Goal: Browse casually: Explore the website without a specific task or goal

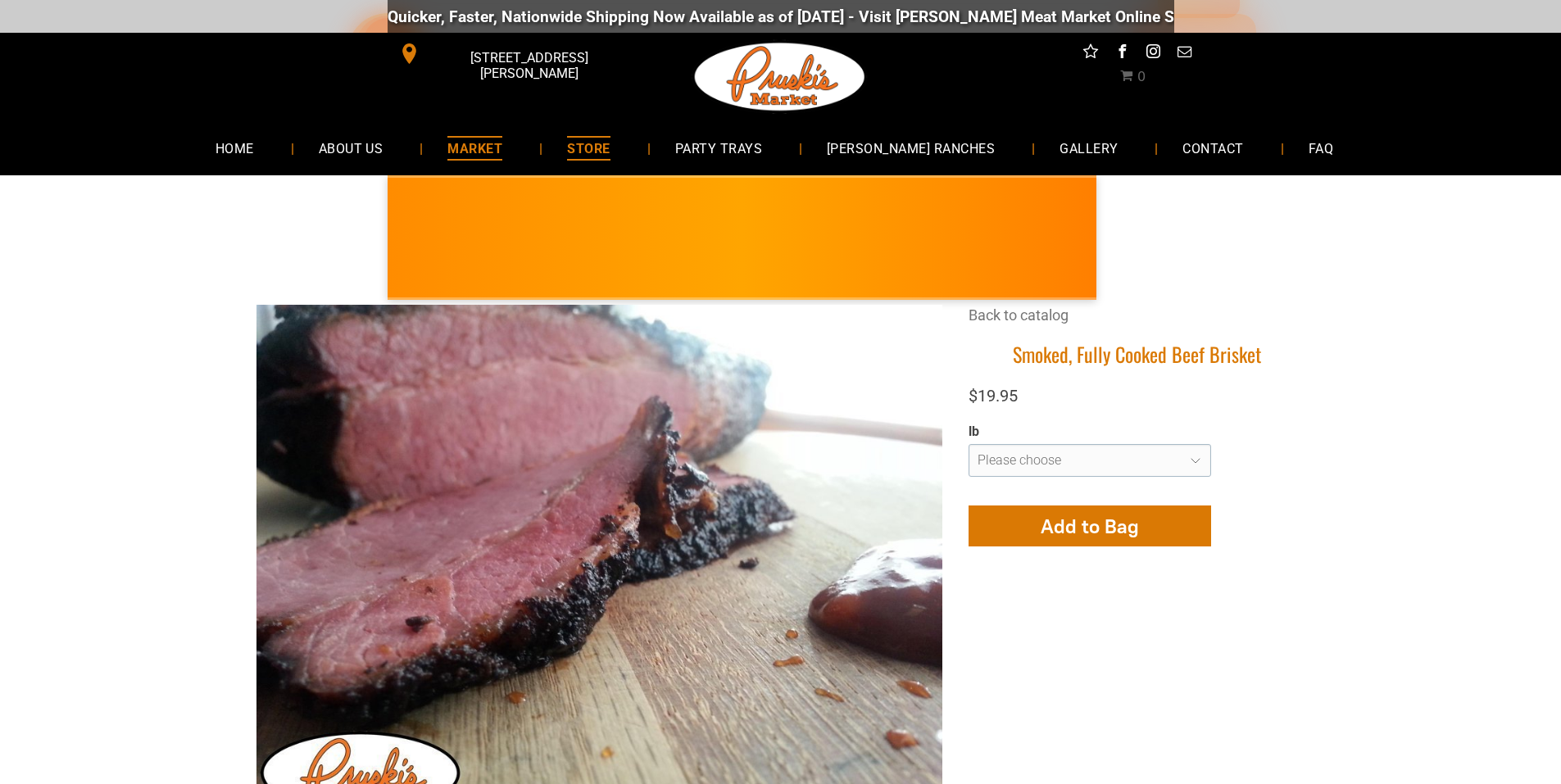
click at [502, 147] on span "MARKET" at bounding box center [474, 148] width 55 height 23
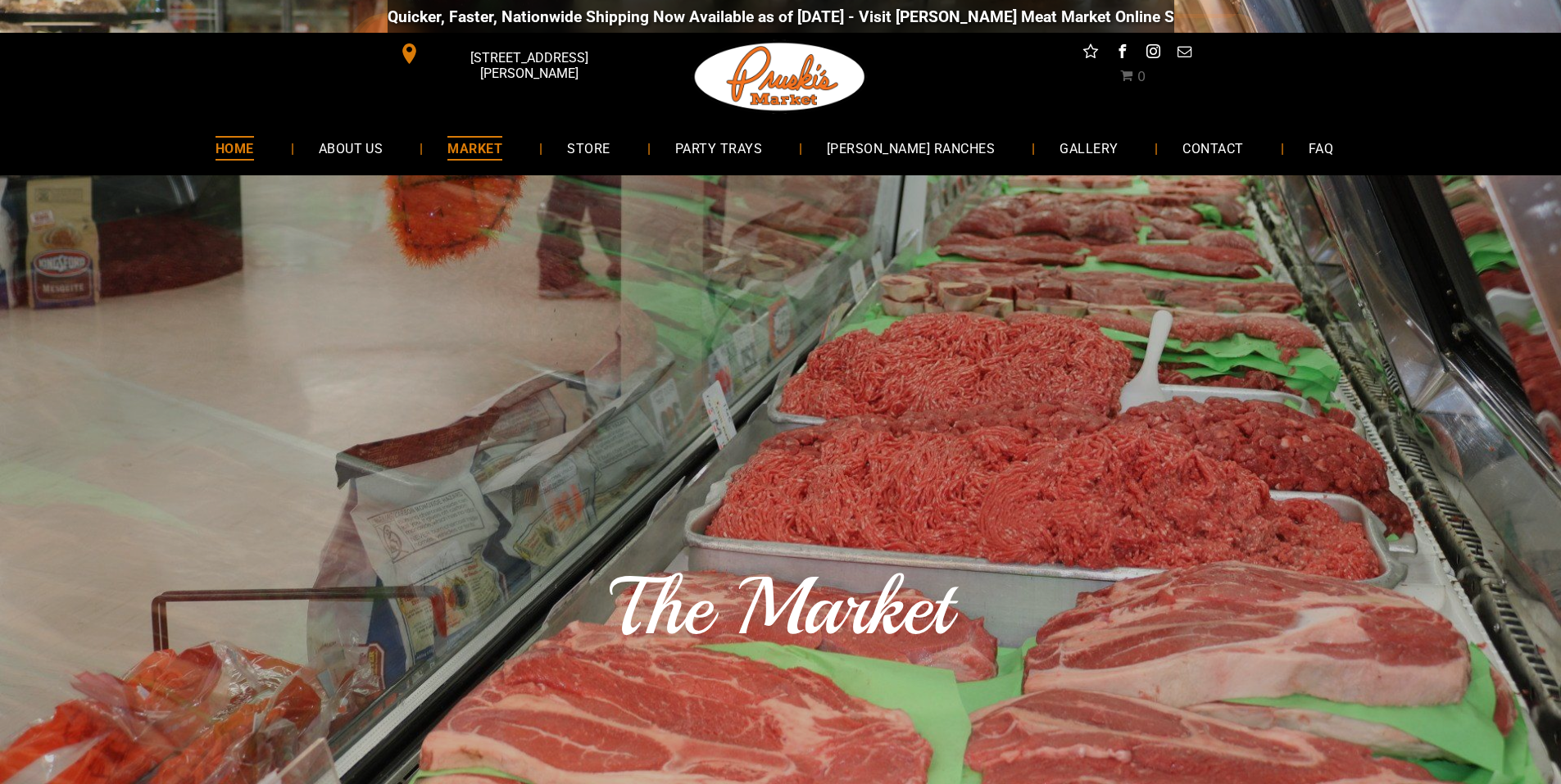
click at [254, 142] on span "HOME" at bounding box center [234, 148] width 39 height 23
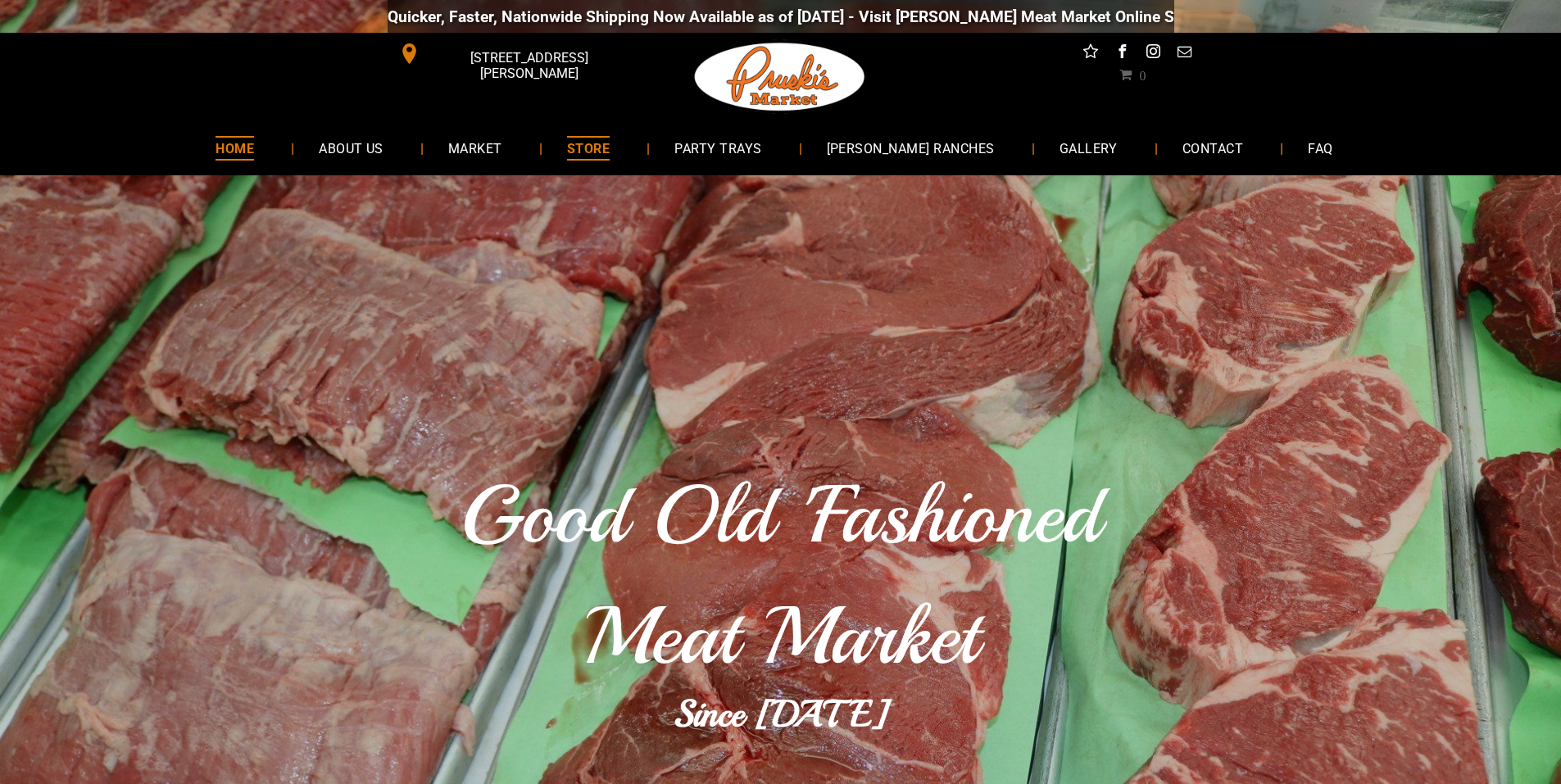
click at [609, 143] on span "STORE" at bounding box center [588, 148] width 42 height 23
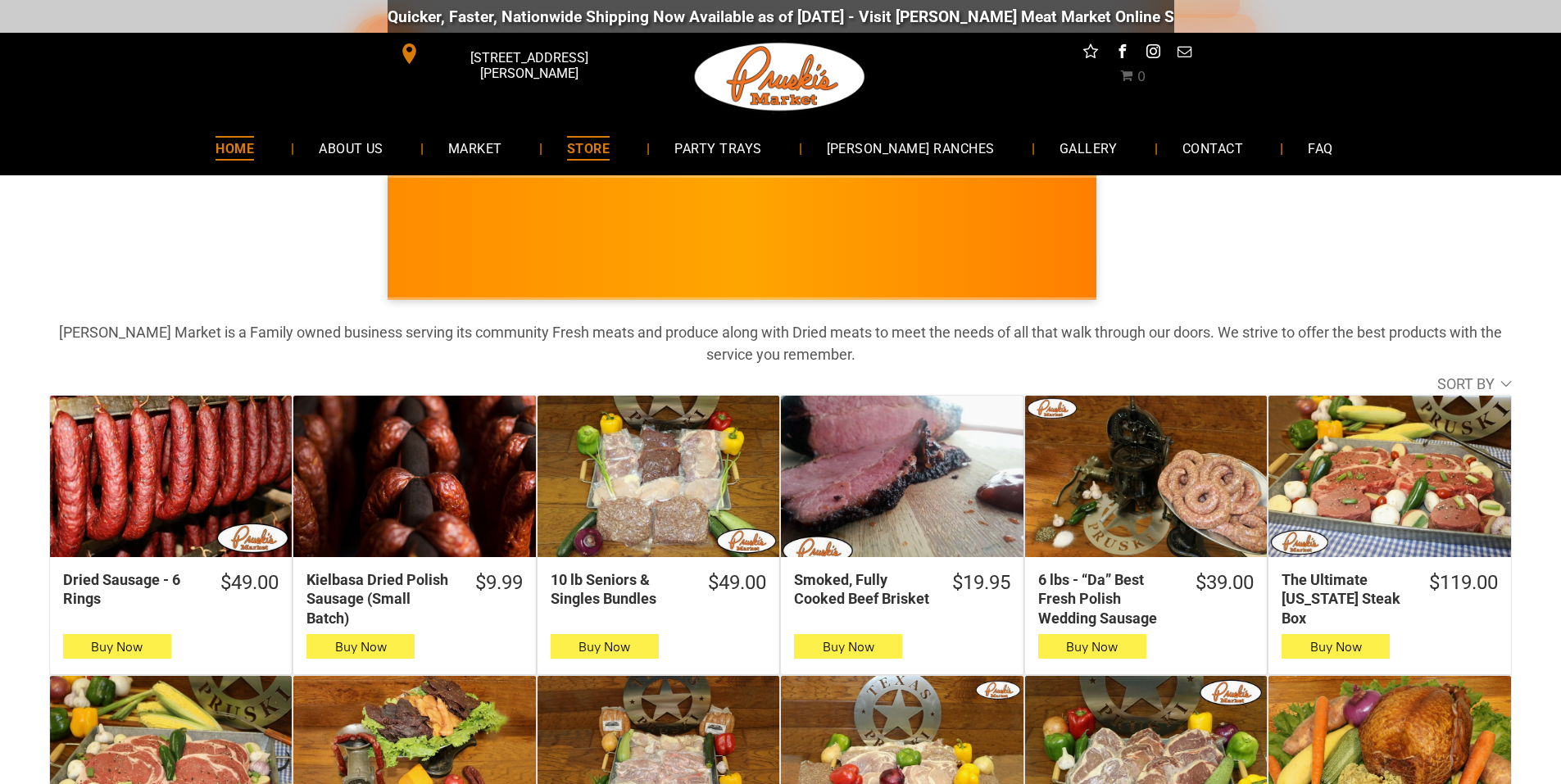
click at [279, 150] on link "HOME" at bounding box center [234, 148] width 87 height 43
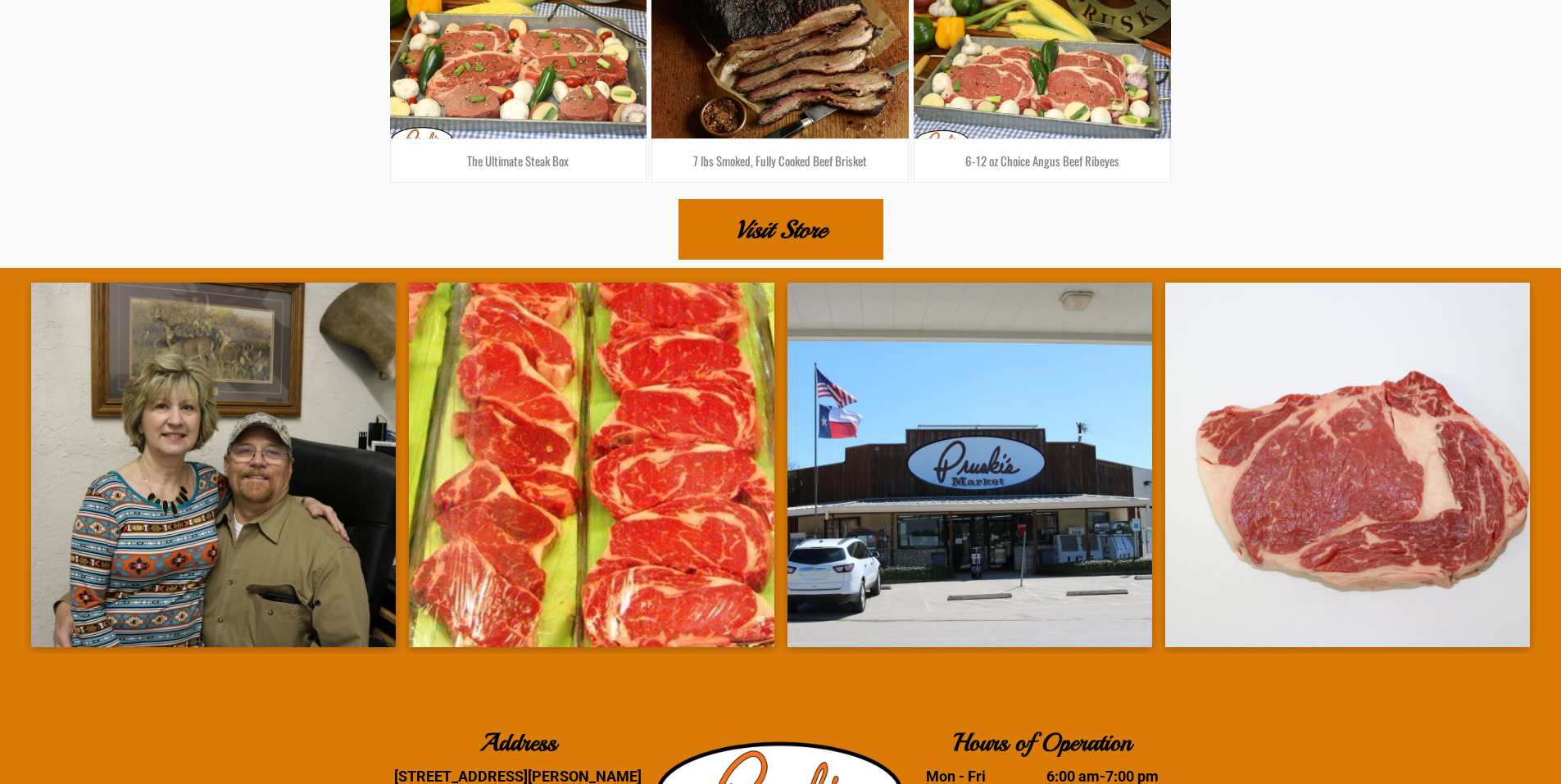
scroll to position [2912, 0]
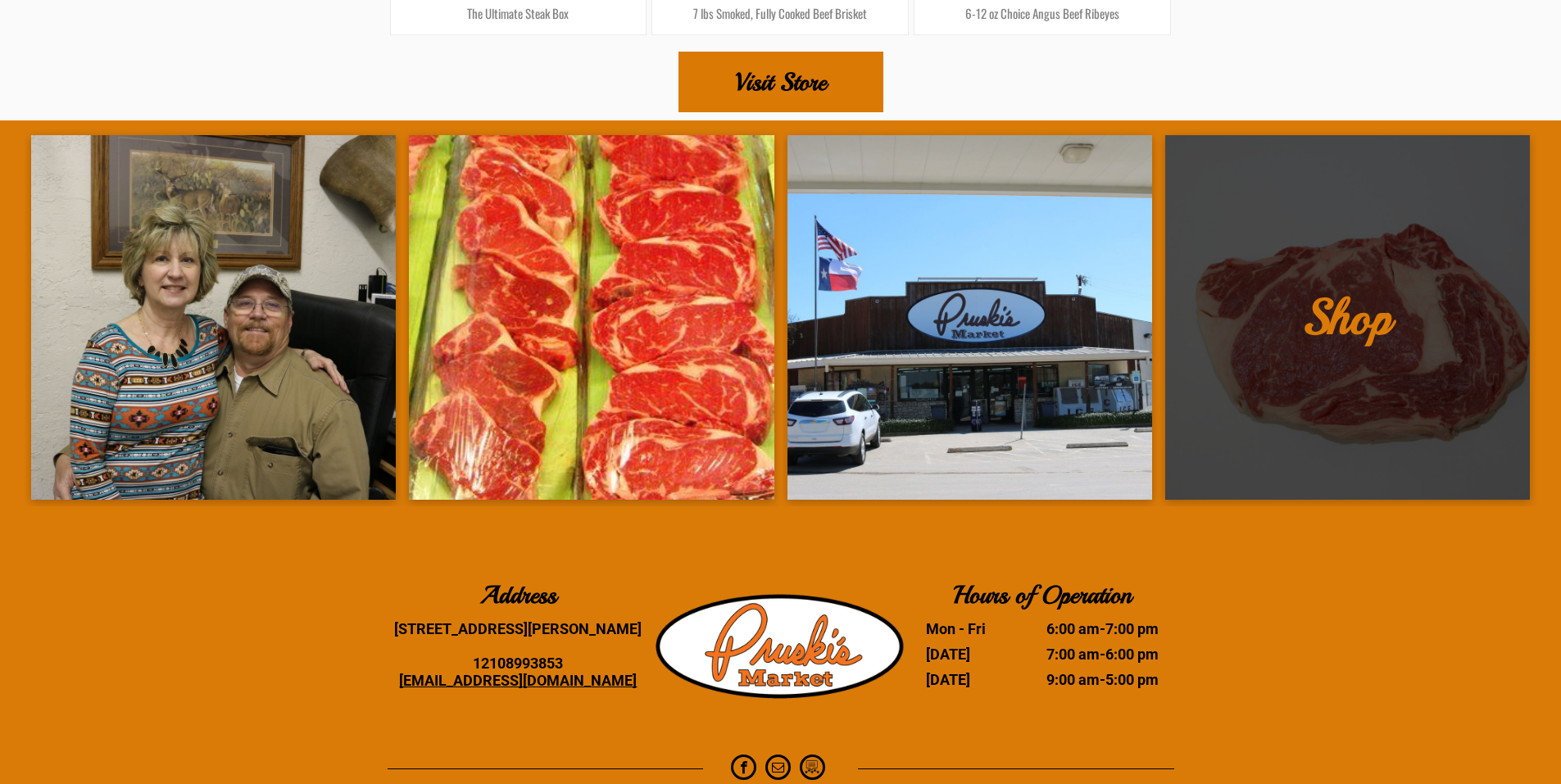
click at [1344, 304] on link at bounding box center [1348, 317] width 365 height 365
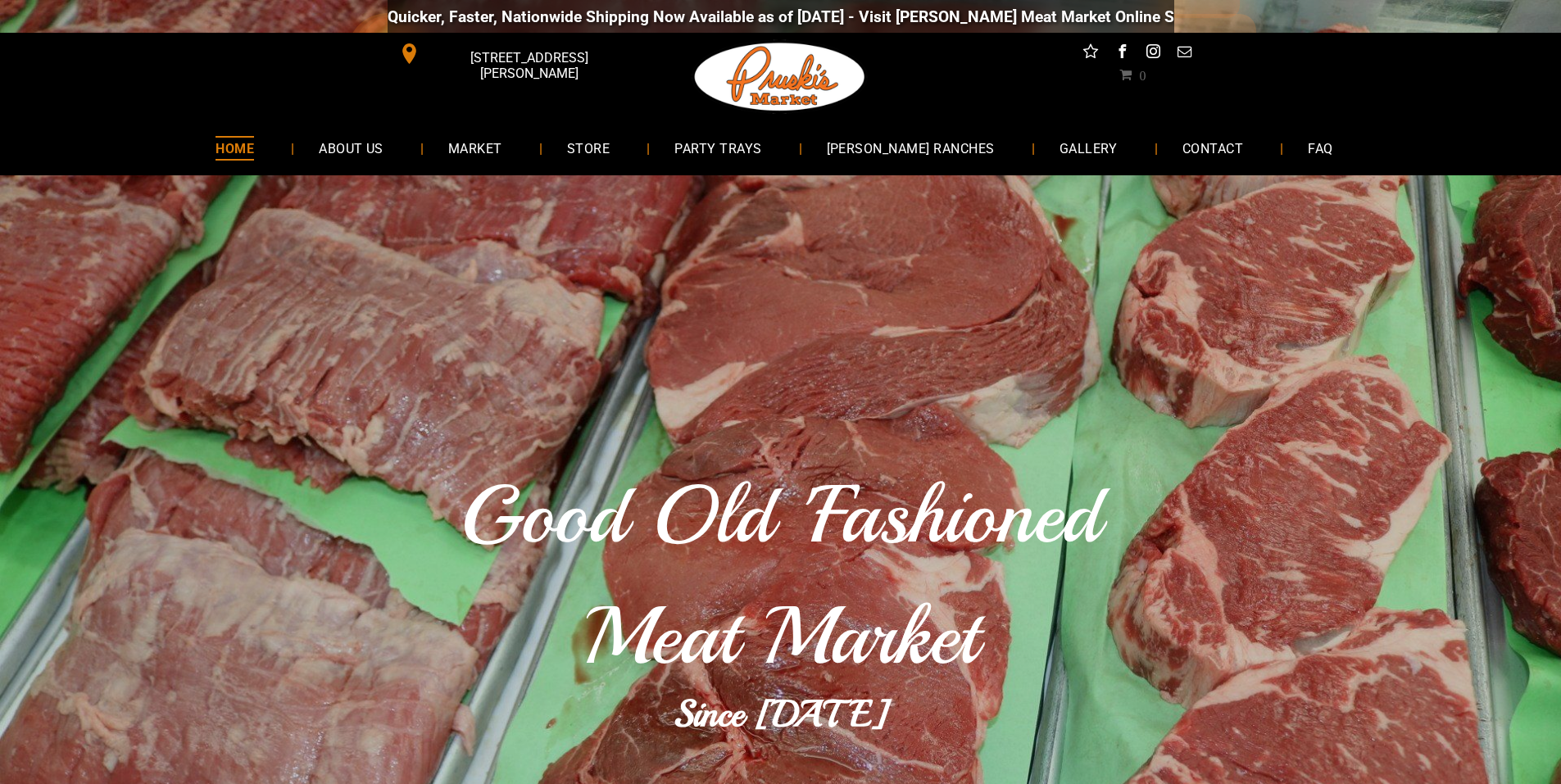
scroll to position [2894, 0]
